Goal: Find specific page/section: Find specific page/section

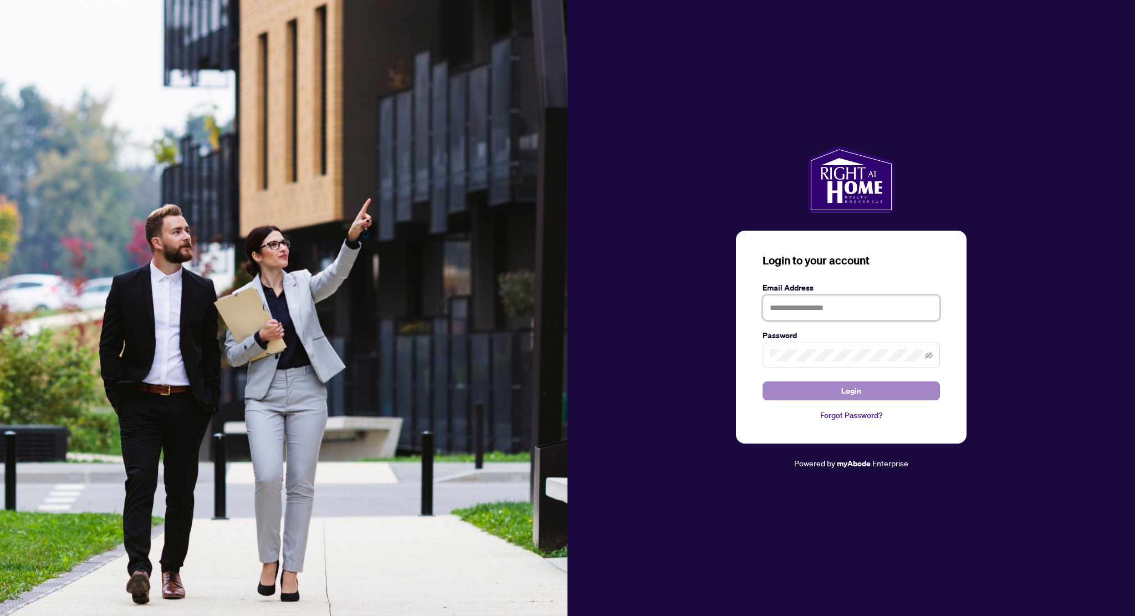
type input "**********"
click at [820, 389] on button "Login" at bounding box center [851, 390] width 177 height 19
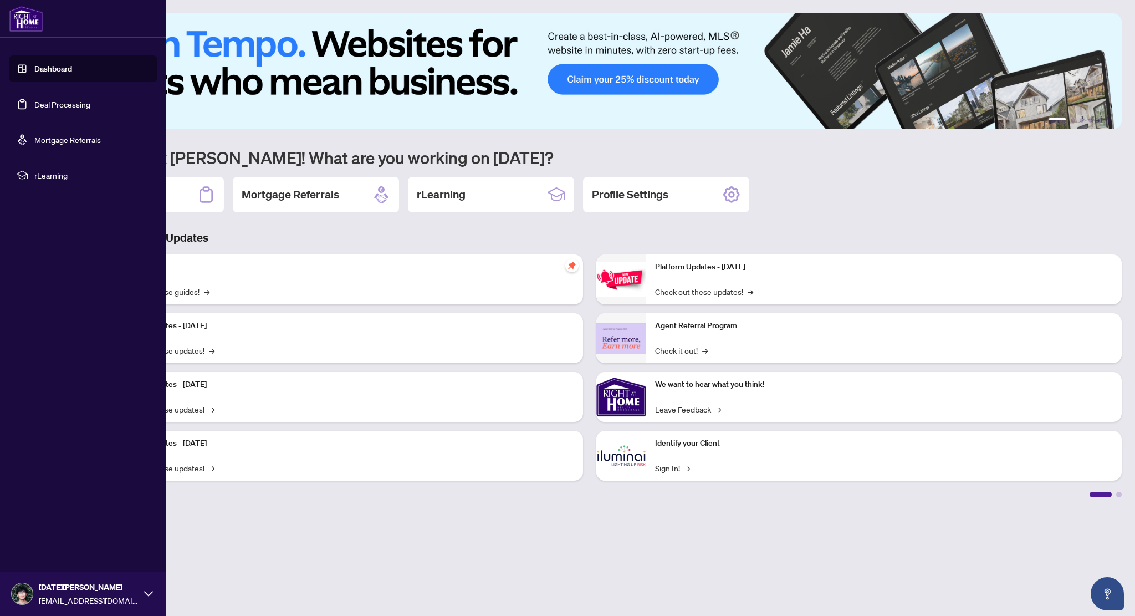
click at [42, 99] on link "Deal Processing" at bounding box center [62, 104] width 56 height 10
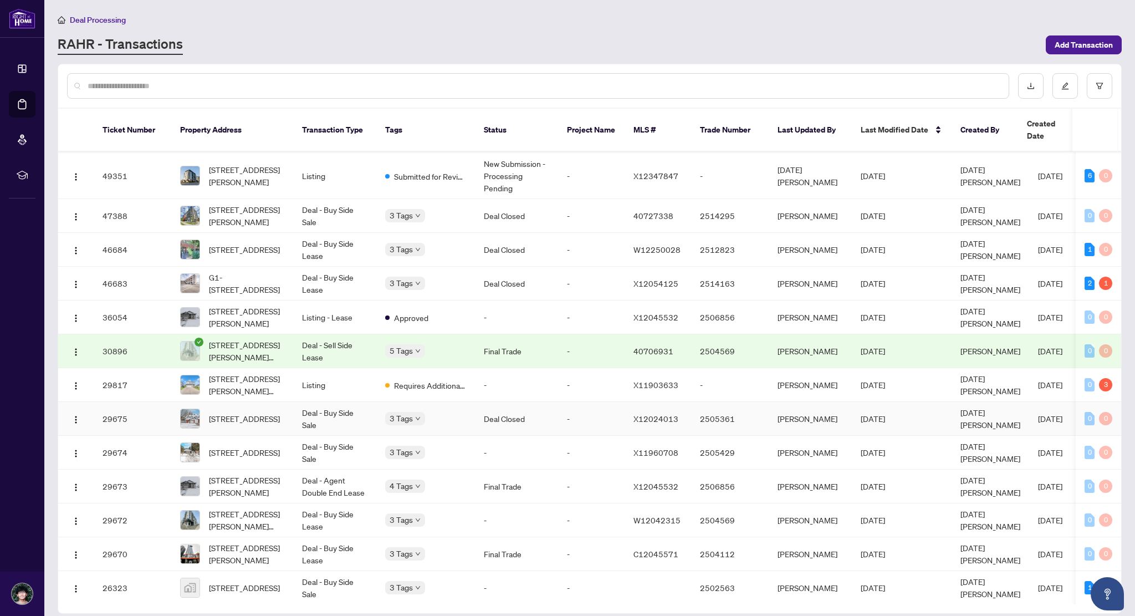
scroll to position [135, 0]
click at [308, 203] on td "Deal - Buy Side Sale" at bounding box center [334, 215] width 83 height 34
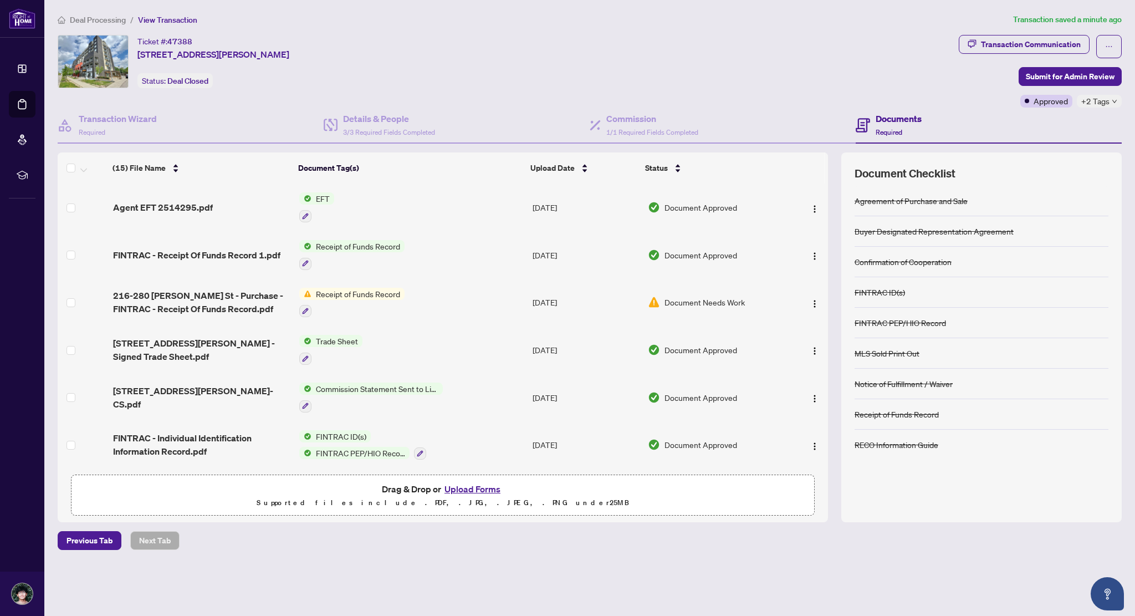
click at [369, 192] on td "EFT" at bounding box center [411, 207] width 233 height 48
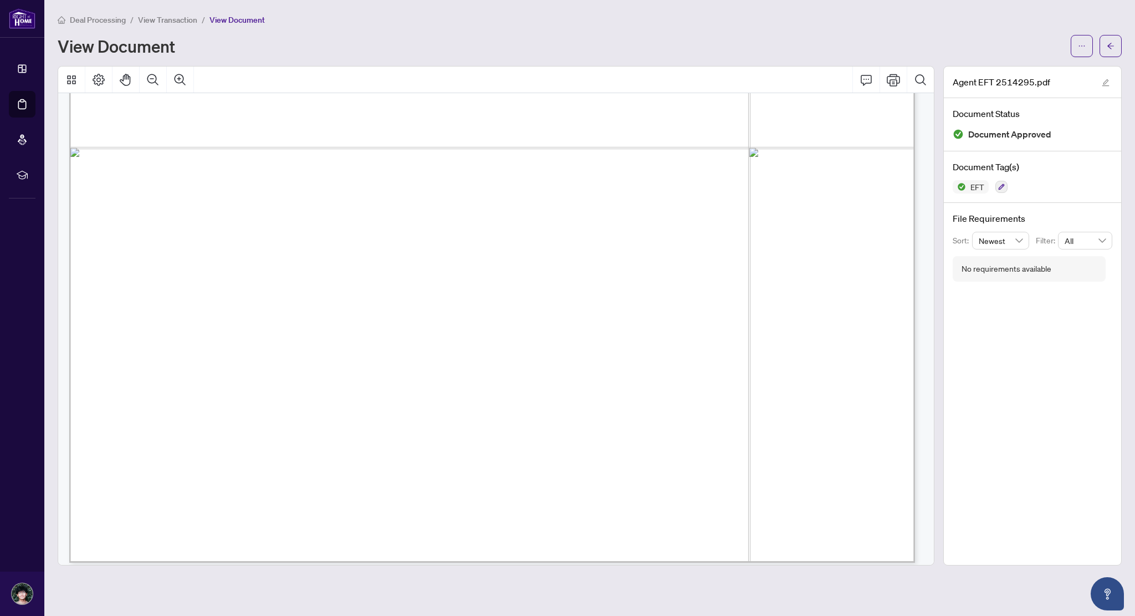
scroll to position [644, 0]
click at [183, 15] on span "View Transaction" at bounding box center [167, 20] width 59 height 10
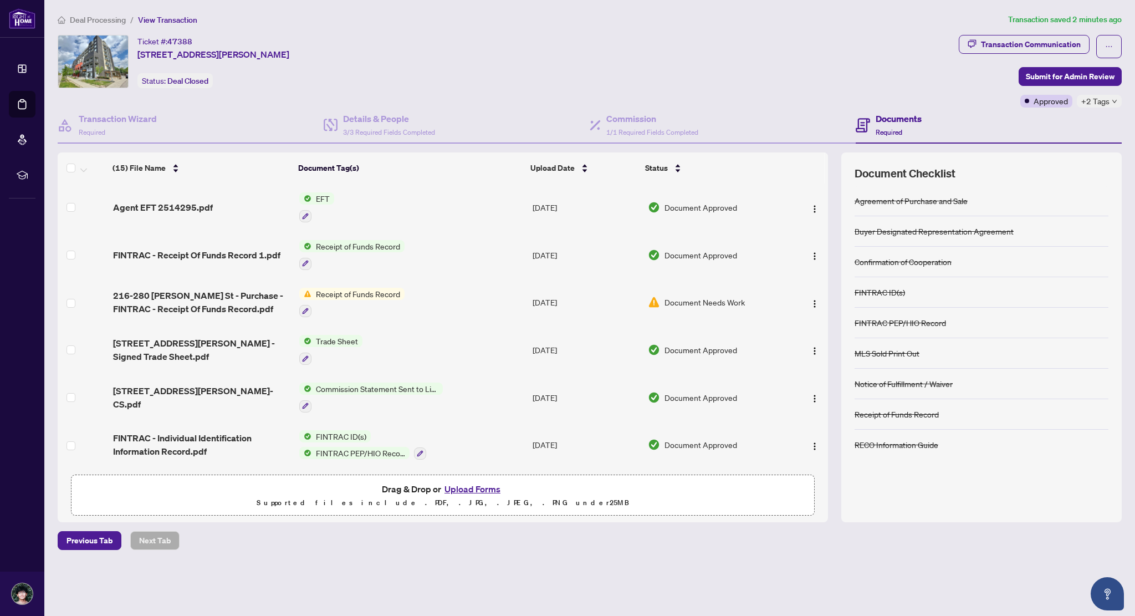
click at [109, 15] on span "Deal Processing" at bounding box center [98, 20] width 56 height 10
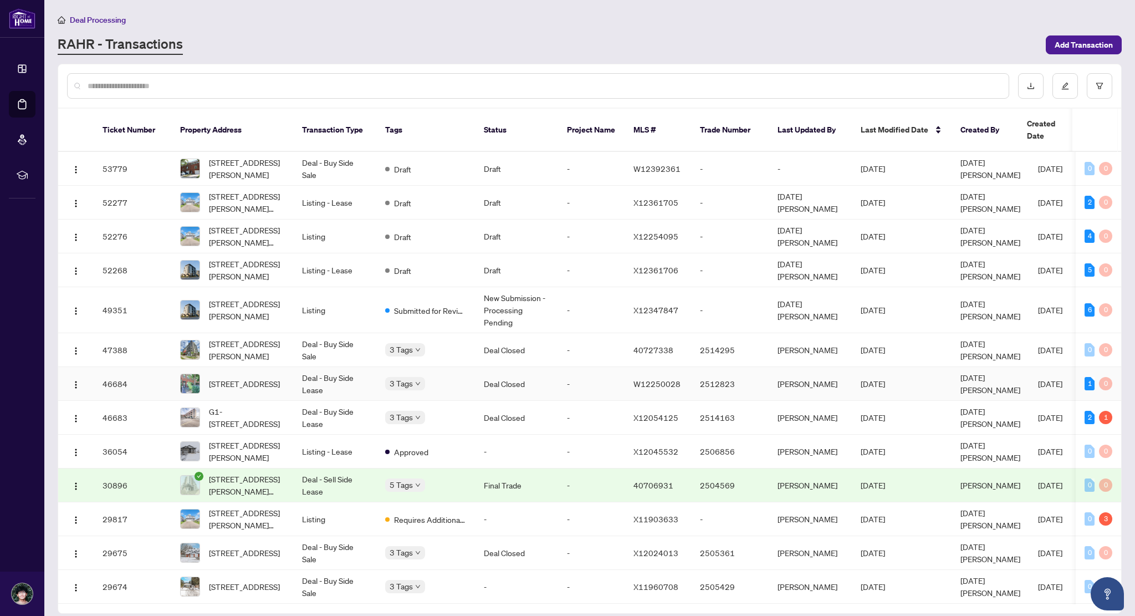
click at [365, 374] on td "Deal - Buy Side Lease" at bounding box center [334, 384] width 83 height 34
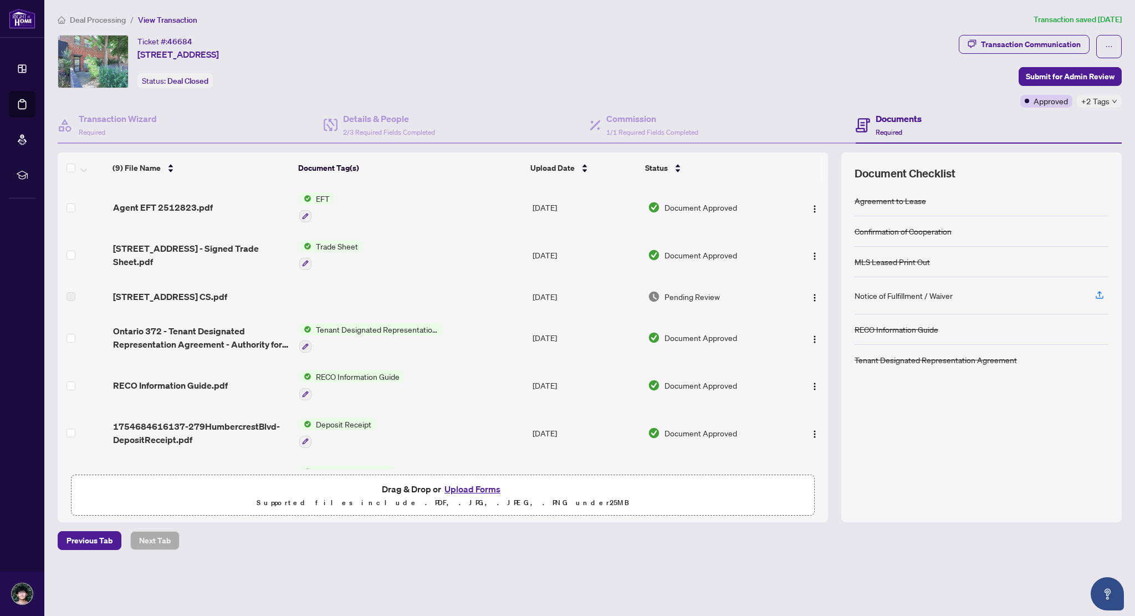
click at [353, 201] on td "EFT" at bounding box center [411, 207] width 233 height 48
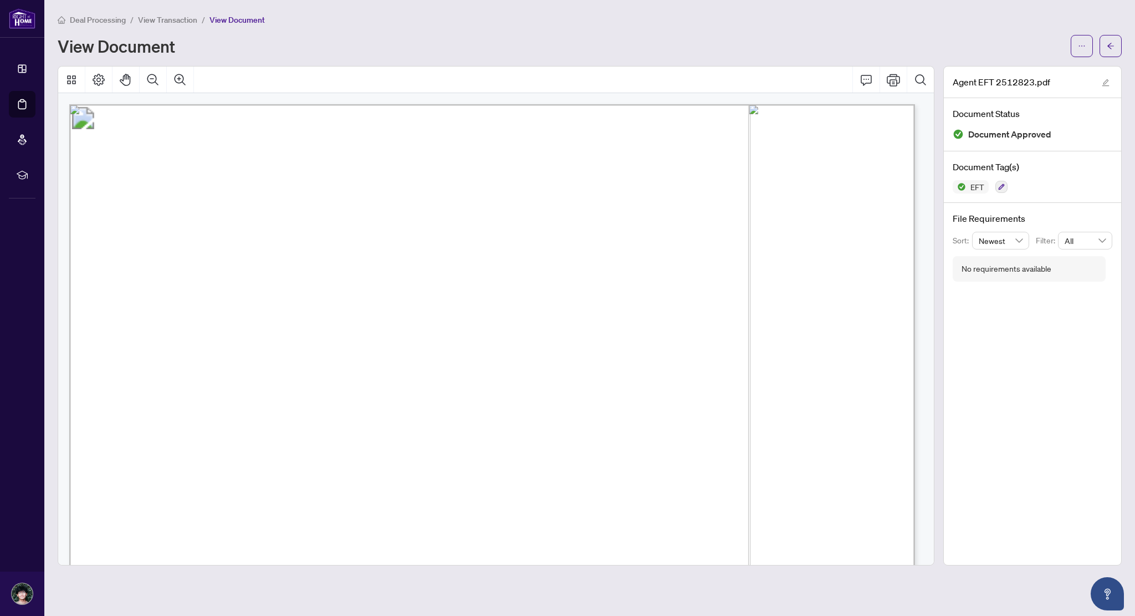
click at [153, 15] on span "View Transaction" at bounding box center [167, 20] width 59 height 10
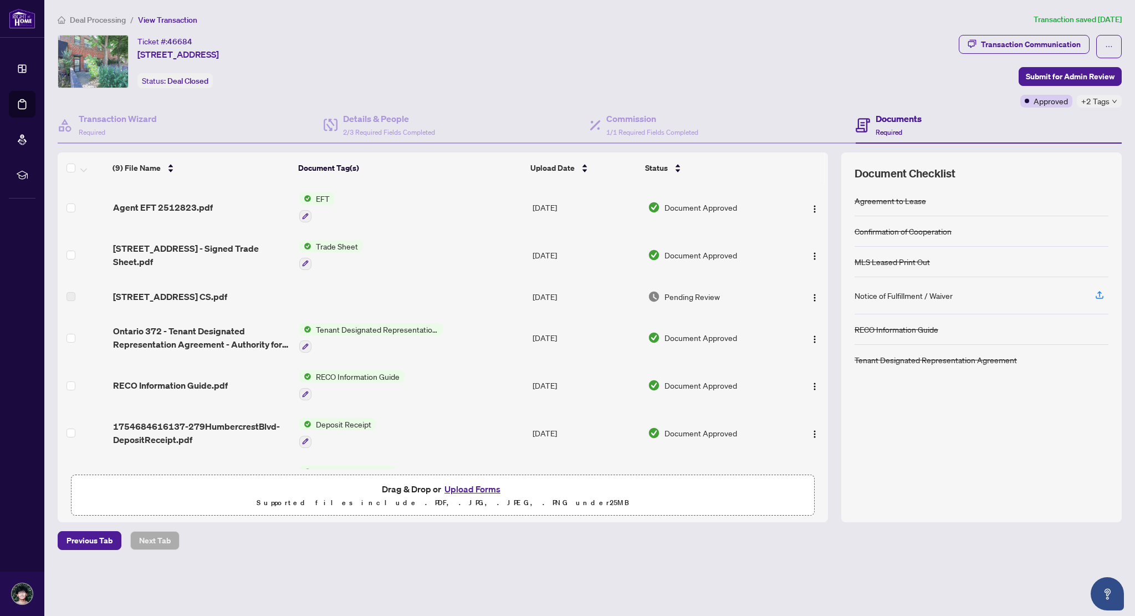
click at [114, 17] on span "Deal Processing" at bounding box center [98, 20] width 56 height 10
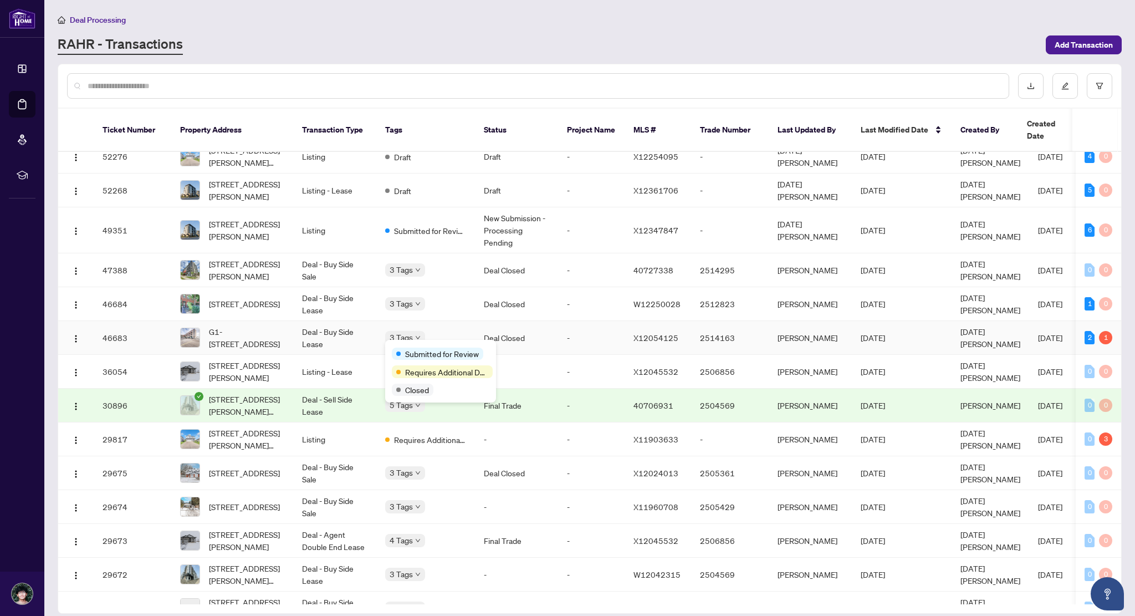
scroll to position [91, 0]
